Goal: Task Accomplishment & Management: Manage account settings

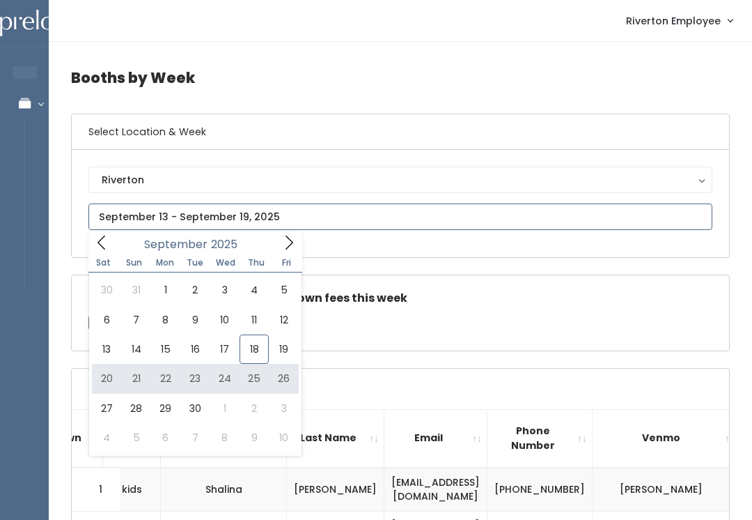
type input "[DATE] to [DATE]"
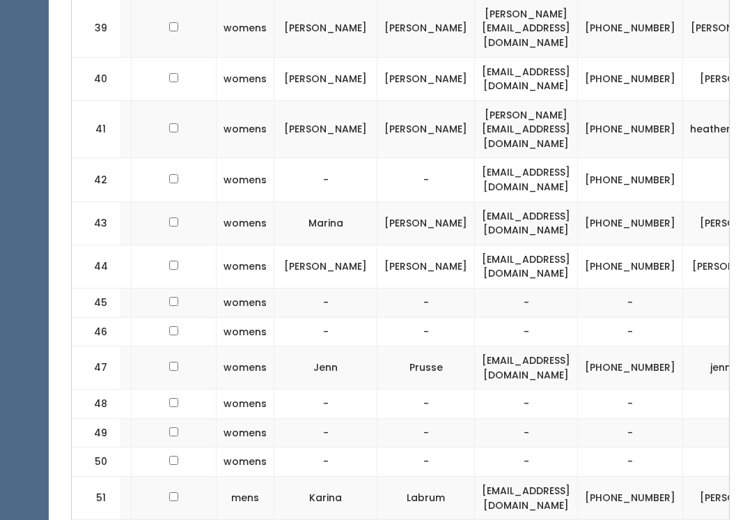
scroll to position [2181, 0]
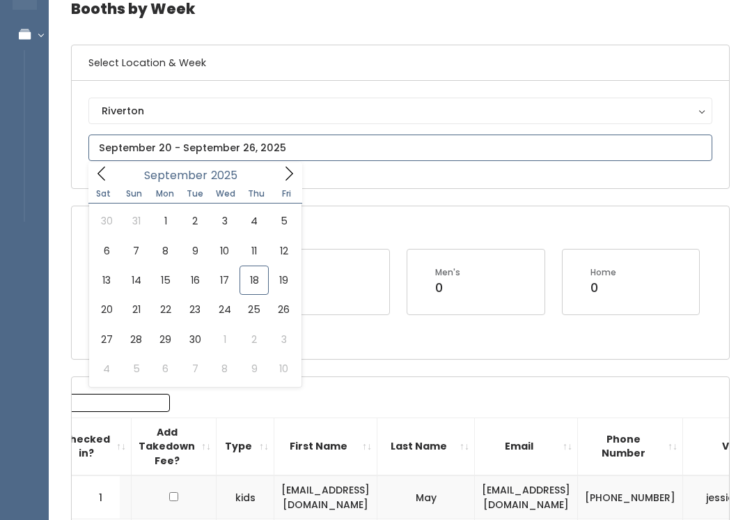
scroll to position [69, 0]
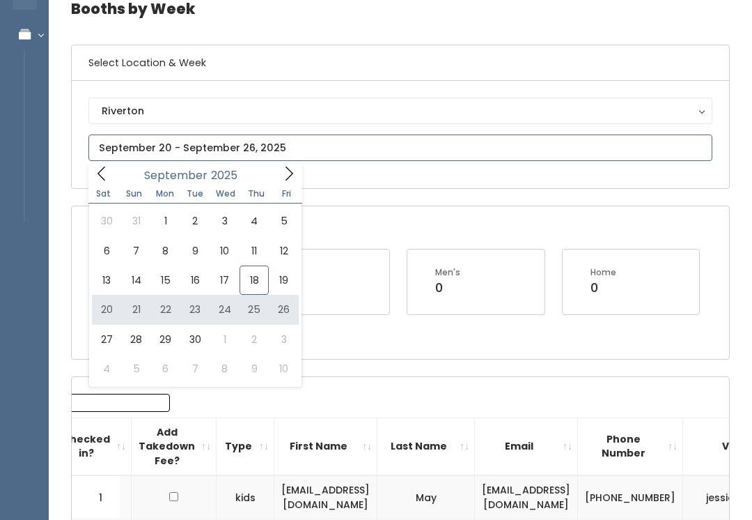
type input "September 20 to September 26"
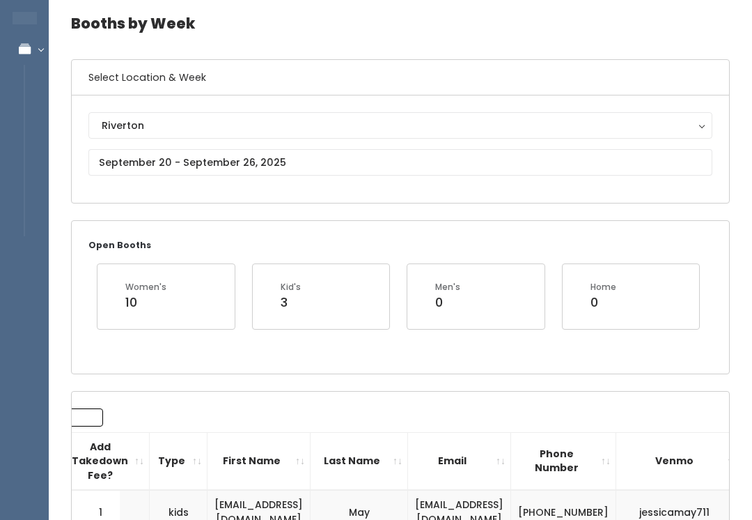
scroll to position [54, 0]
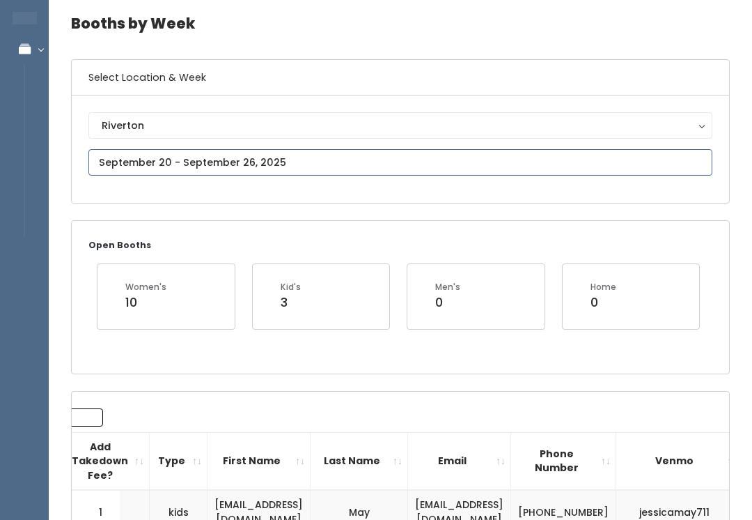
click at [192, 152] on input "text" at bounding box center [400, 162] width 624 height 26
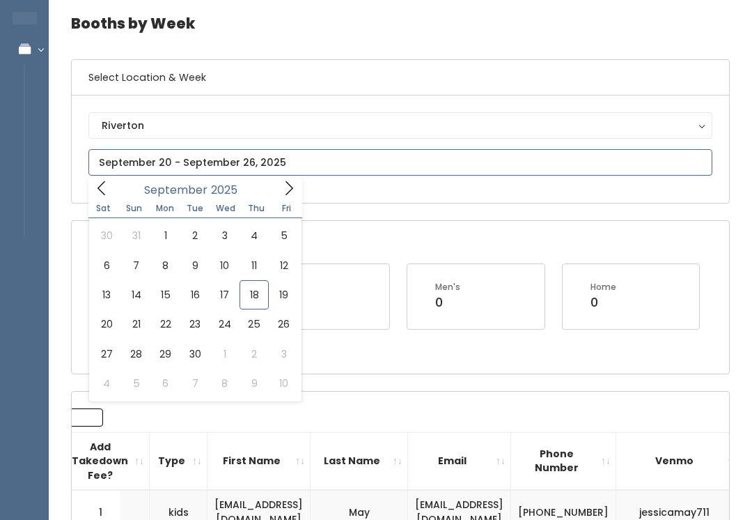
type input "September 27 to October 3"
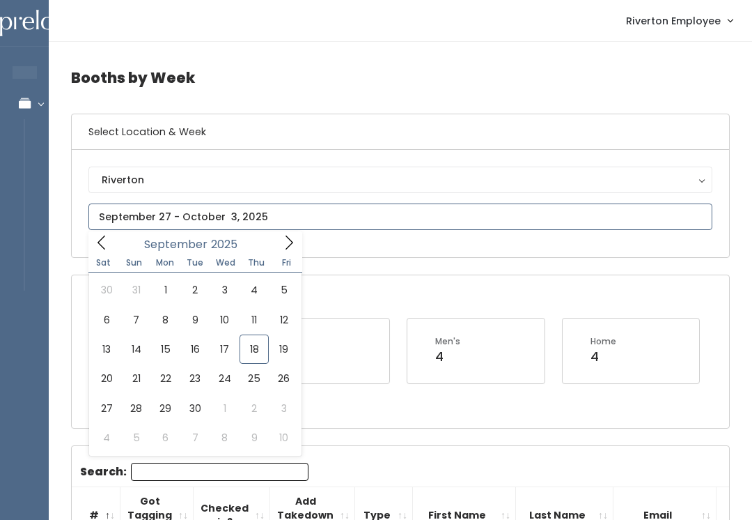
type input "September 13 to September 19"
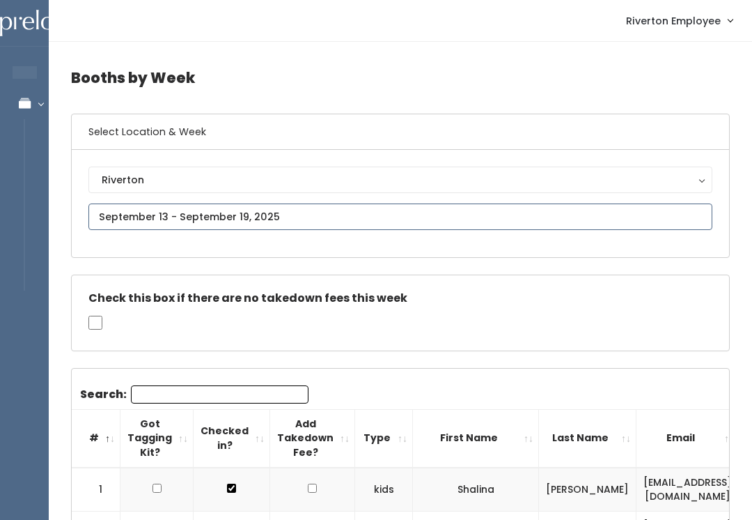
click at [146, 217] on input "text" at bounding box center [400, 216] width 624 height 26
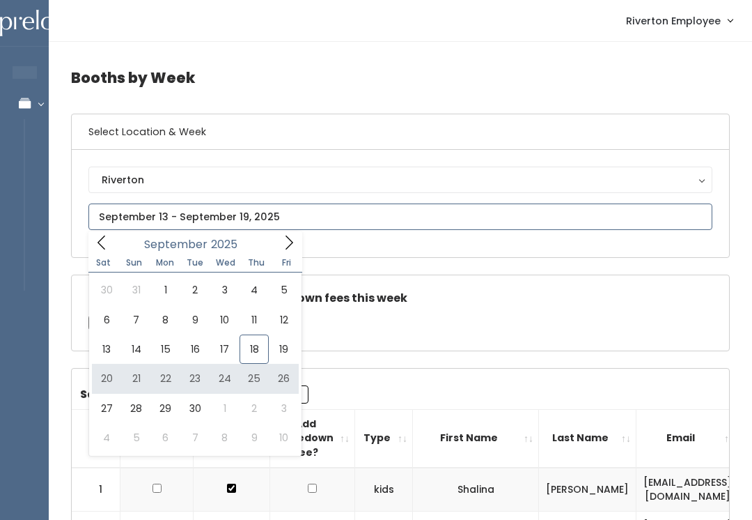
type input "September 20 to September 26"
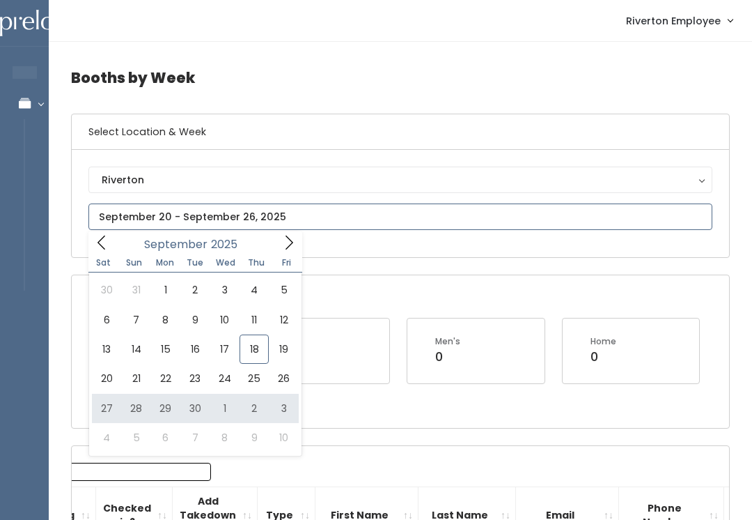
type input "September 27 to October 3"
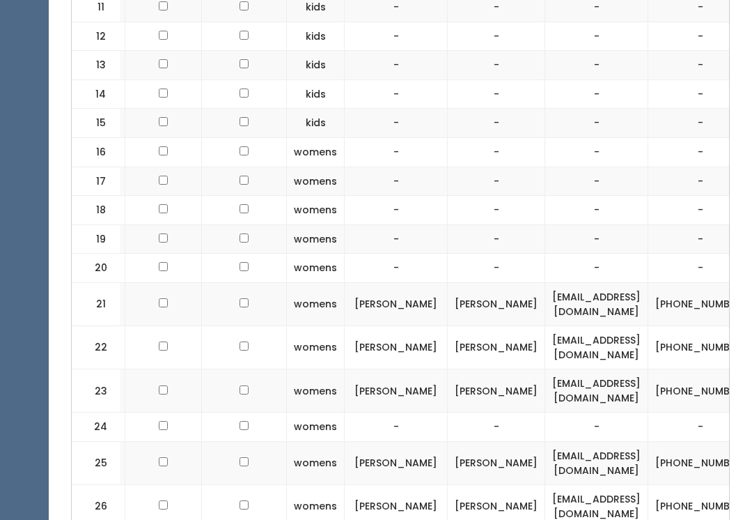
scroll to position [951, 0]
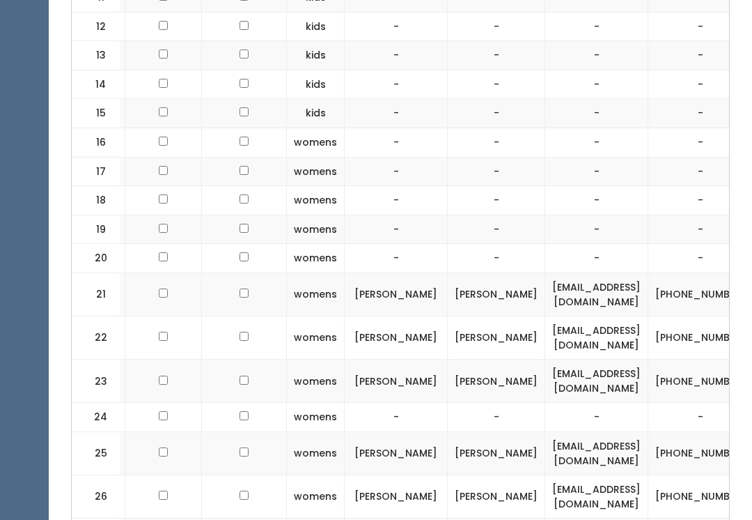
click at [416, 316] on td "Sadie" at bounding box center [396, 337] width 103 height 43
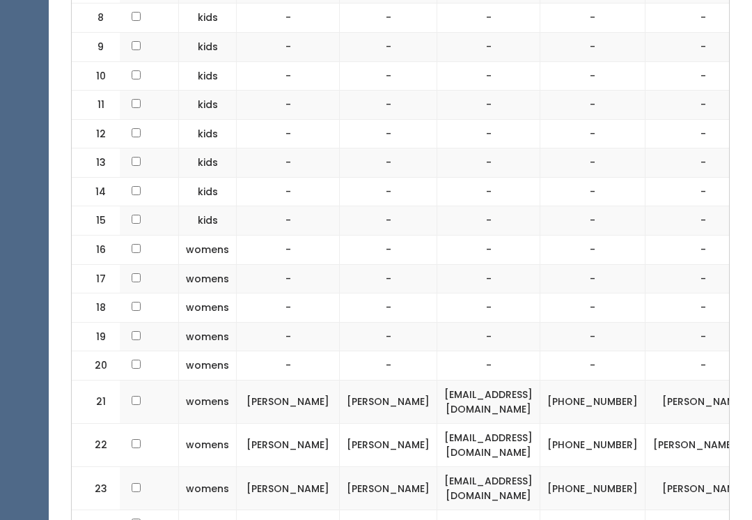
scroll to position [909, 0]
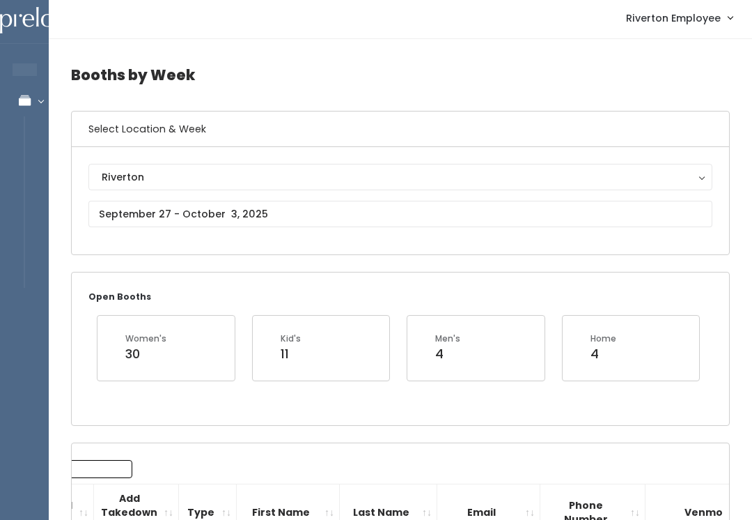
scroll to position [0, 0]
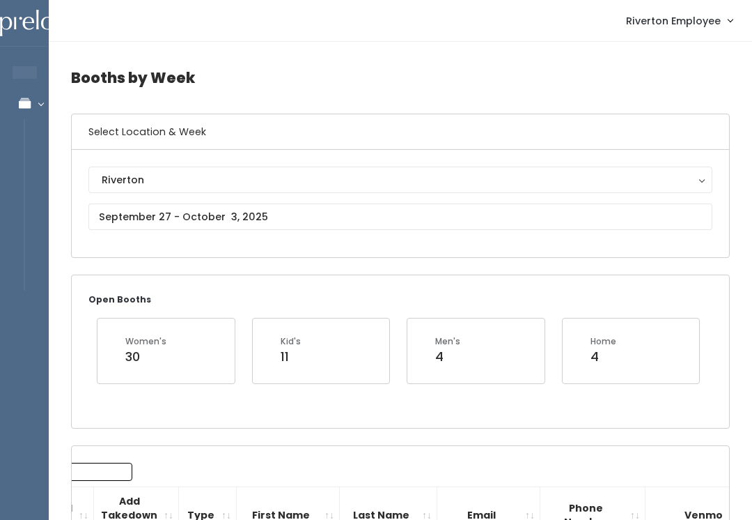
click at [206, 192] on button "Riverton" at bounding box center [400, 179] width 624 height 26
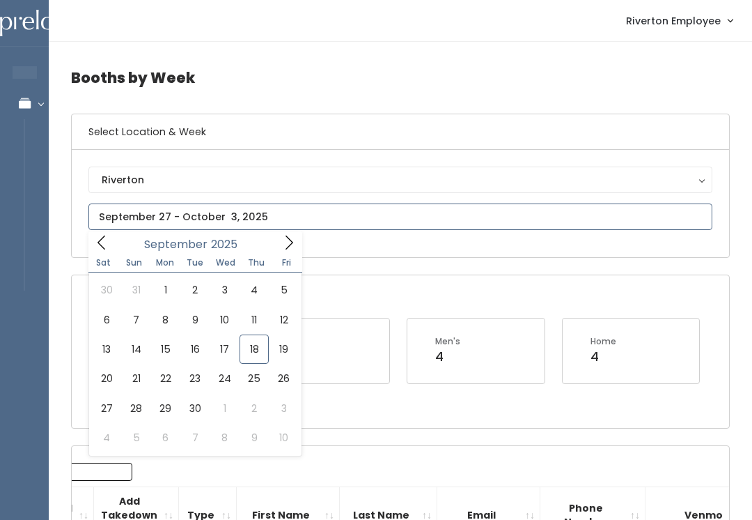
click at [286, 242] on icon at bounding box center [288, 242] width 15 height 15
type input "[DATE] to [DATE]"
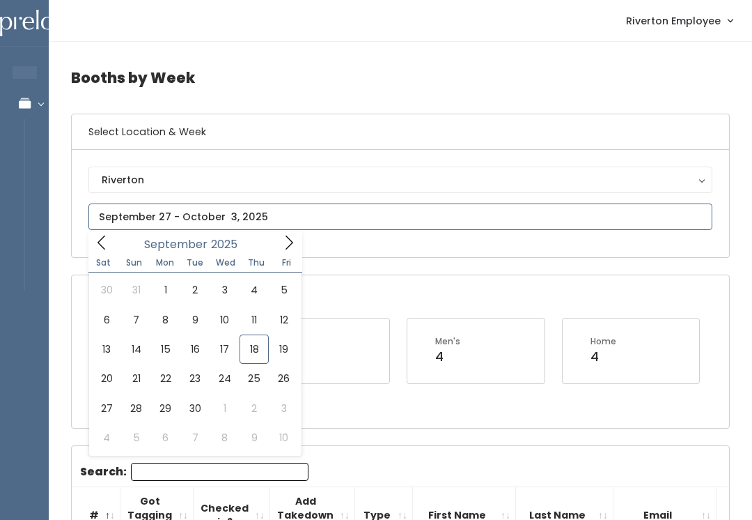
click at [288, 237] on icon at bounding box center [288, 242] width 15 height 15
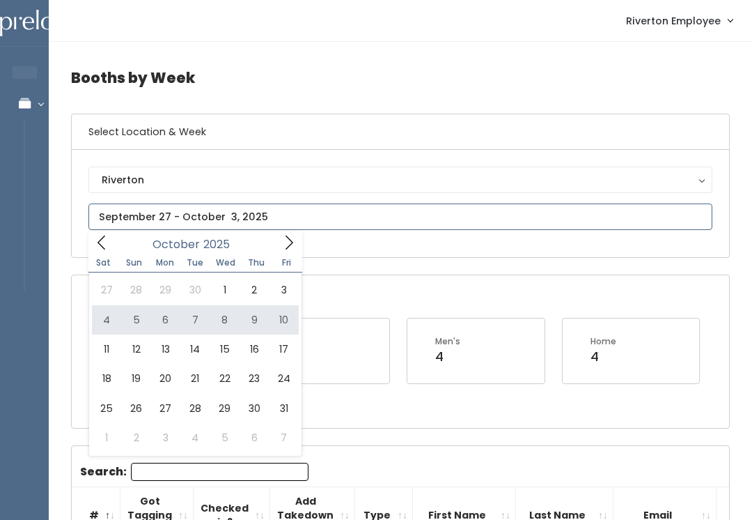
type input "October 4 to October 10"
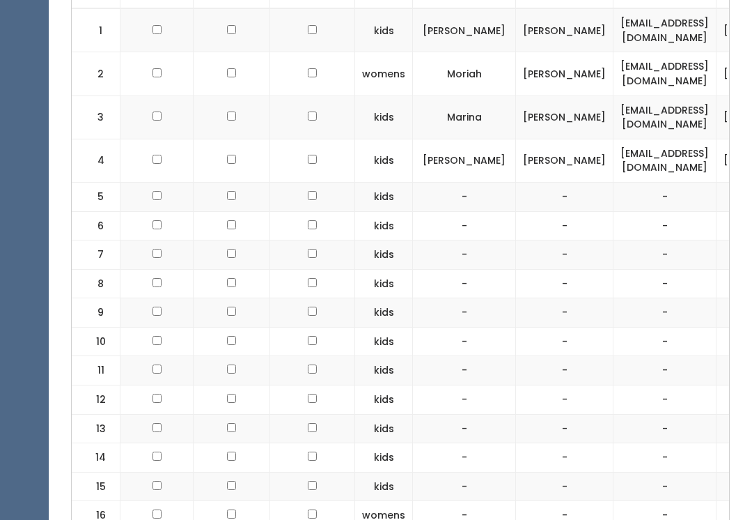
click at [251, 461] on td at bounding box center [232, 458] width 77 height 29
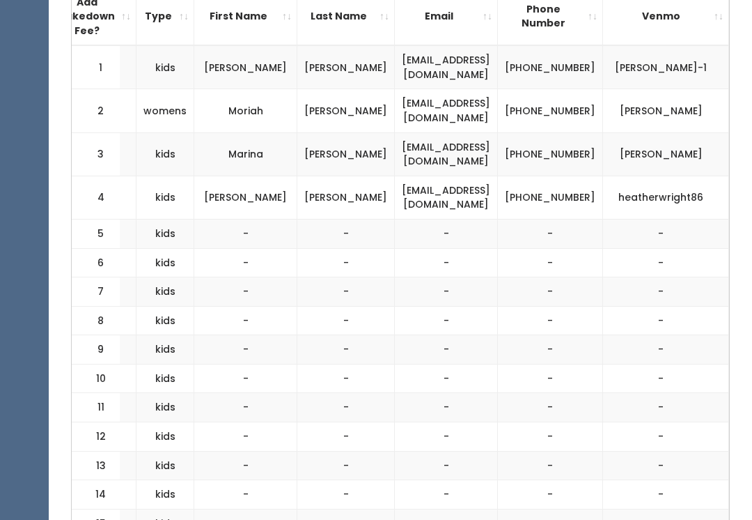
scroll to position [497, 0]
